Goal: Download file/media

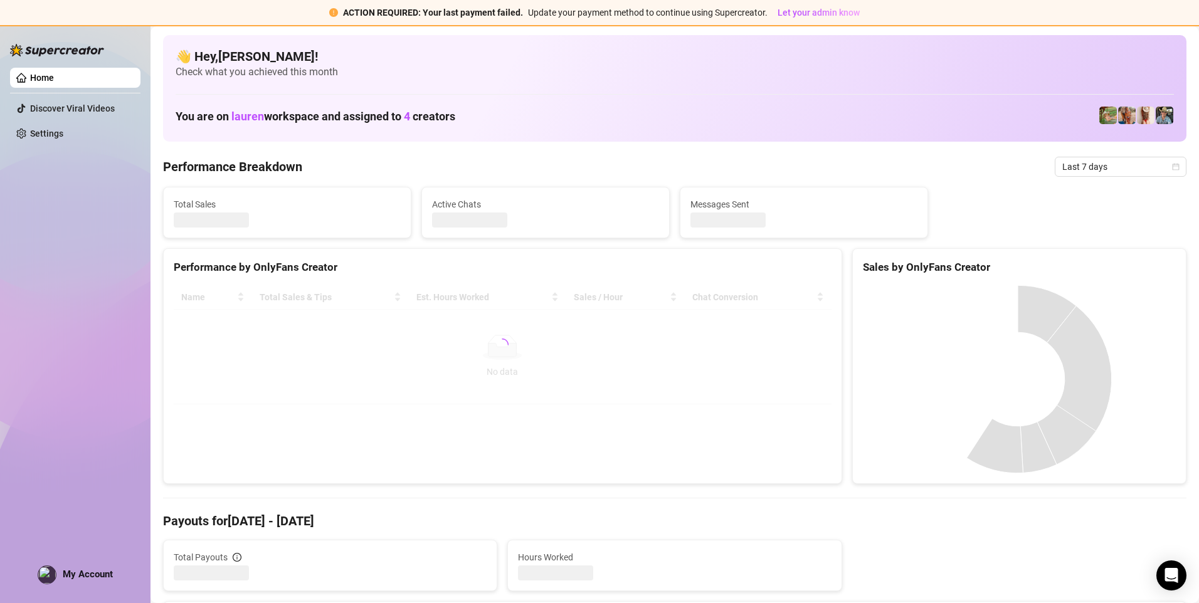
click at [123, 144] on ul "Home Discover Viral Videos Settings" at bounding box center [75, 106] width 130 height 86
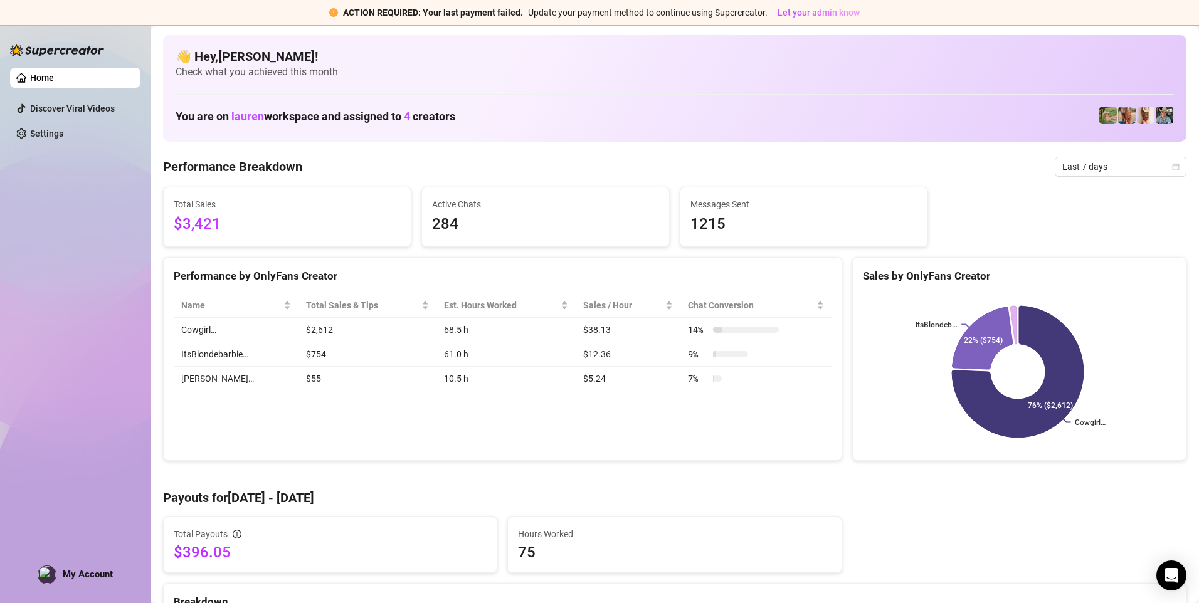
click at [130, 167] on div "Home Discover Viral Videos Settings My Account" at bounding box center [75, 308] width 130 height 567
click at [95, 466] on div "Home Discover Viral Videos Settings My Account" at bounding box center [75, 308] width 130 height 567
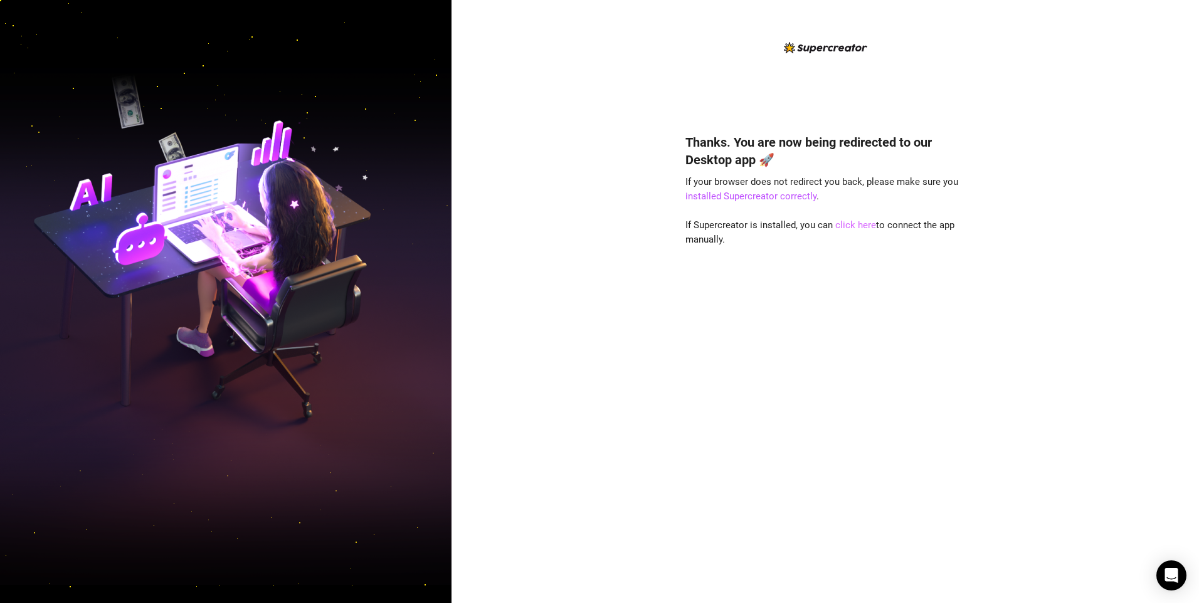
click at [842, 229] on link "click here" at bounding box center [855, 224] width 41 height 11
click at [858, 223] on link "click here" at bounding box center [855, 224] width 41 height 11
click at [593, 117] on div "Thanks. You are now being redirected to our Desktop app 🚀 If your browser does …" at bounding box center [824, 301] width 747 height 603
drag, startPoint x: 453, startPoint y: 2, endPoint x: 1193, endPoint y: 589, distance: 944.7
click at [1193, 589] on div "Thanks. You are now being redirected to our Desktop app 🚀 If your browser does …" at bounding box center [824, 301] width 747 height 603
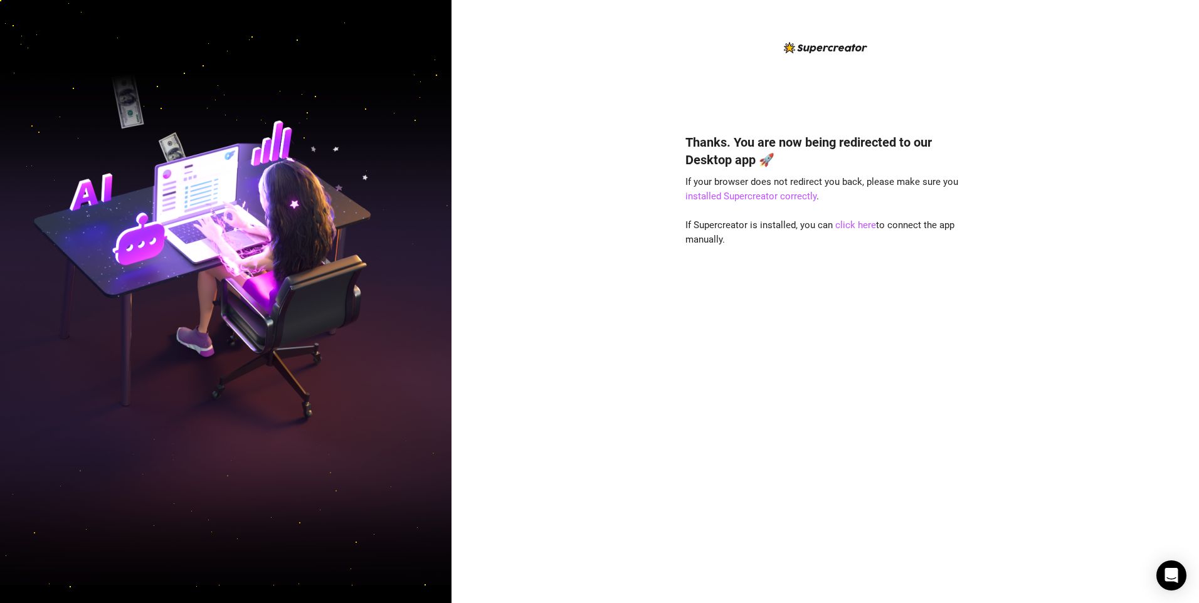
click at [483, 8] on div "Thanks. You are now being redirected to our Desktop app 🚀 If your browser does …" at bounding box center [824, 301] width 747 height 603
click at [461, 5] on div "Thanks. You are now being redirected to our Desktop app 🚀 If your browser does …" at bounding box center [824, 301] width 747 height 603
drag, startPoint x: 453, startPoint y: 1, endPoint x: 1193, endPoint y: 587, distance: 944.0
click at [1193, 587] on div "Thanks. You are now being redirected to our Desktop app 🚀 If your browser does …" at bounding box center [824, 301] width 747 height 603
click at [1194, 587] on div "Thanks. You are now being redirected to our Desktop app 🚀 If your browser does …" at bounding box center [824, 301] width 747 height 603
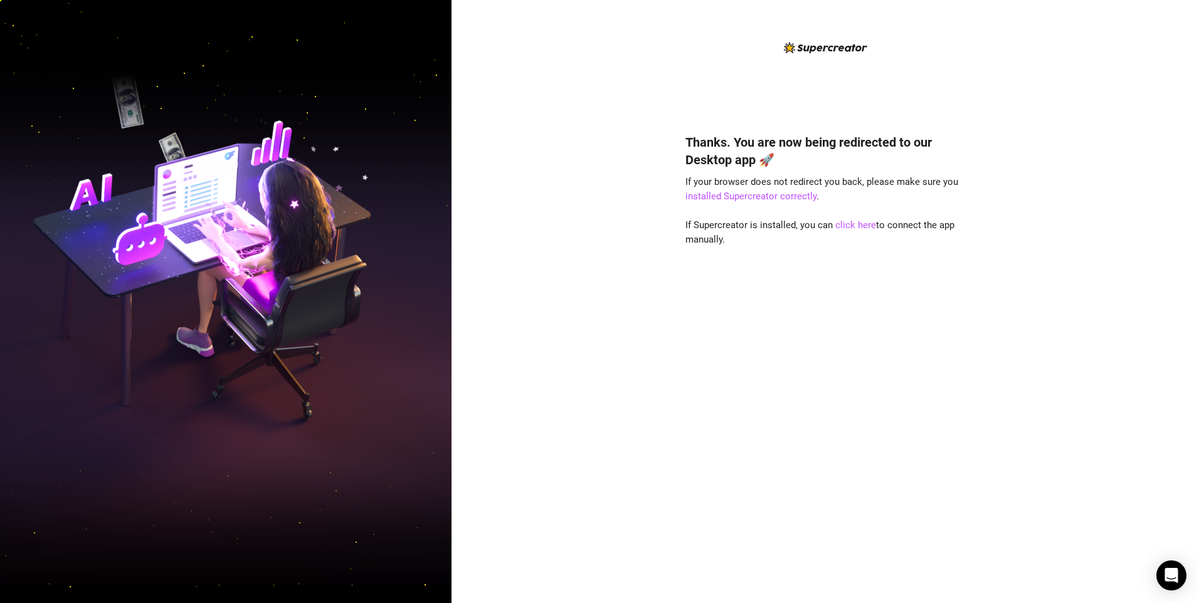
click at [1144, 485] on div "Thanks. You are now being redirected to our Desktop app 🚀 If your browser does …" at bounding box center [824, 301] width 747 height 603
drag, startPoint x: 1194, startPoint y: 592, endPoint x: 456, endPoint y: 4, distance: 943.5
click at [456, 4] on div "Thanks. You are now being redirected to our Desktop app 🚀 If your browser does …" at bounding box center [824, 301] width 747 height 603
click at [456, 3] on div "Thanks. You are now being redirected to our Desktop app 🚀 If your browser does …" at bounding box center [824, 301] width 747 height 603
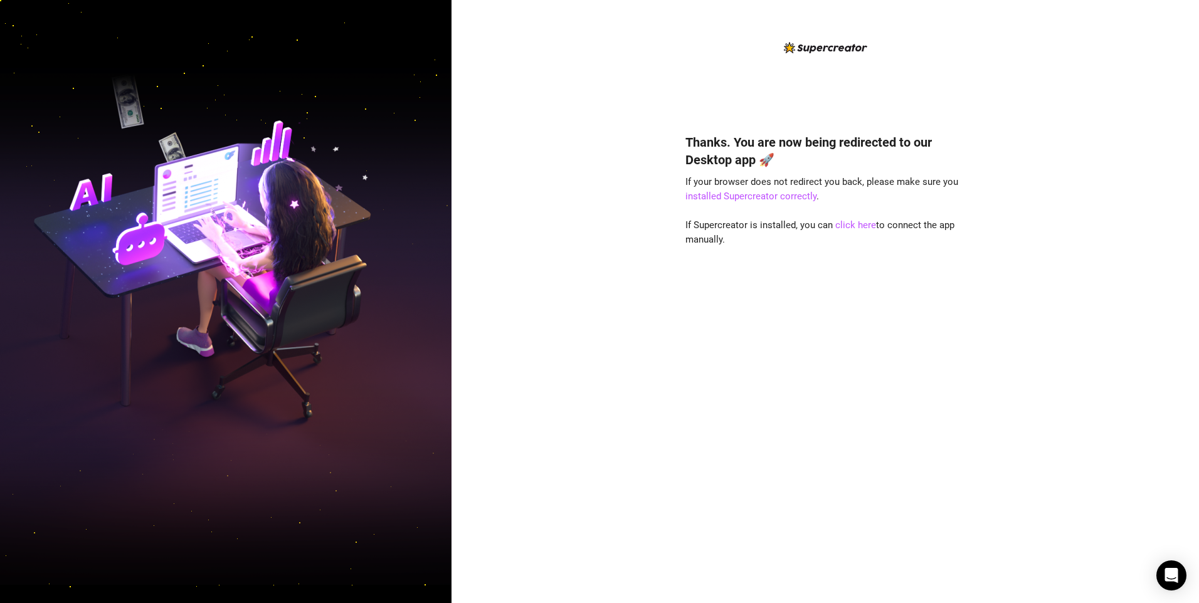
click at [476, 34] on div "Thanks. You are now being redirected to our Desktop app 🚀 If your browser does …" at bounding box center [824, 301] width 747 height 603
drag, startPoint x: 455, startPoint y: 5, endPoint x: 1191, endPoint y: 587, distance: 937.7
click at [1191, 587] on div "Thanks. You are now being redirected to our Desktop app 🚀 If your browser does …" at bounding box center [824, 301] width 747 height 603
drag, startPoint x: 1193, startPoint y: 592, endPoint x: 454, endPoint y: 1, distance: 946.1
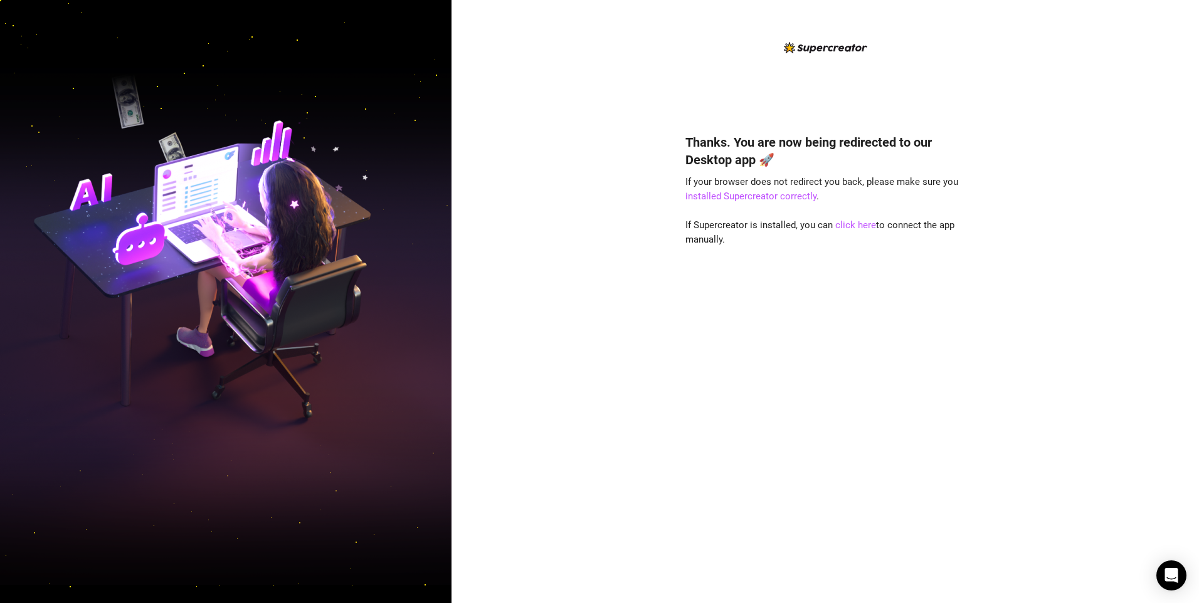
click at [454, 1] on div "Thanks. You are now being redirected to our Desktop app 🚀 If your browser does …" at bounding box center [824, 301] width 747 height 603
drag, startPoint x: 454, startPoint y: 1, endPoint x: 461, endPoint y: 3, distance: 7.0
click at [460, 3] on div "Thanks. You are now being redirected to our Desktop app 🚀 If your browser does …" at bounding box center [824, 301] width 747 height 603
click at [572, 165] on div "Thanks. You are now being redirected to our Desktop app 🚀 If your browser does …" at bounding box center [824, 301] width 747 height 603
